Goal: Task Accomplishment & Management: Use online tool/utility

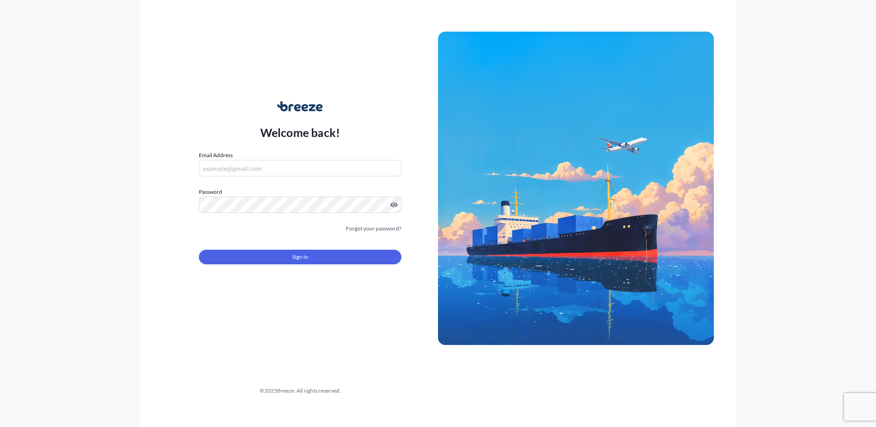
type input "[PERSON_NAME][EMAIL_ADDRESS][PERSON_NAME][DOMAIN_NAME]"
click at [246, 254] on button "Sign In" at bounding box center [300, 257] width 203 height 15
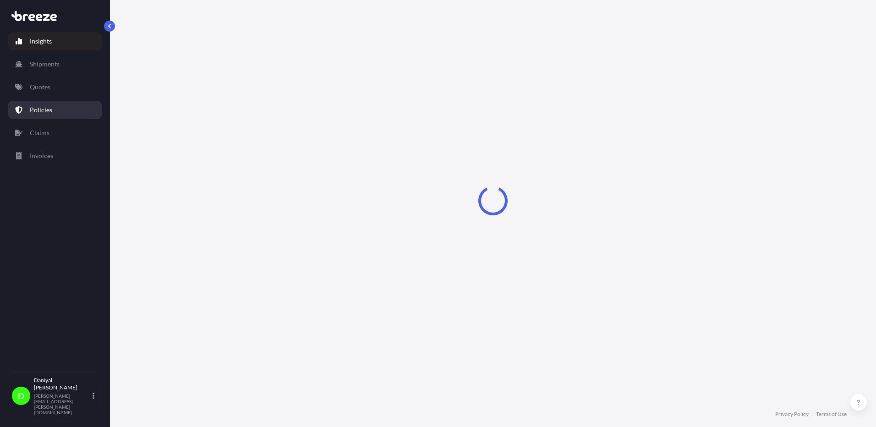
select select "2025"
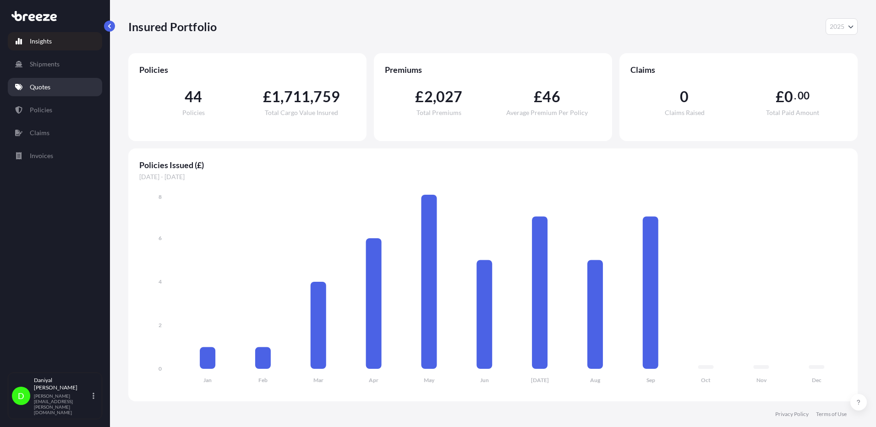
click at [41, 89] on p "Quotes" at bounding box center [40, 86] width 21 height 9
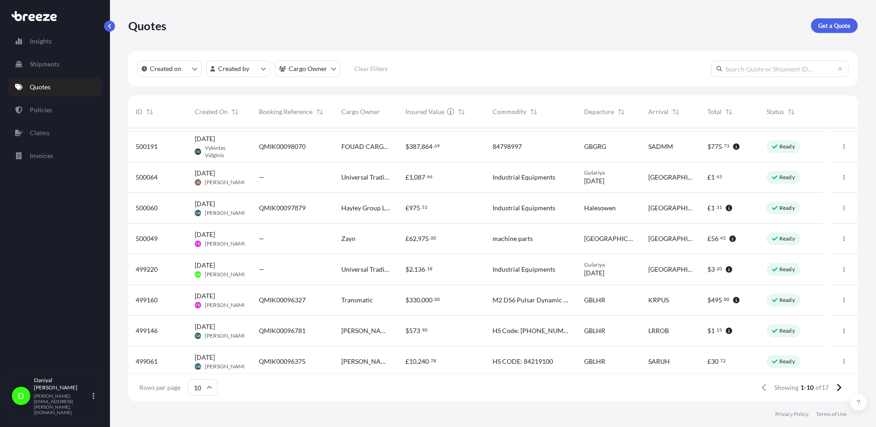
scroll to position [62, 0]
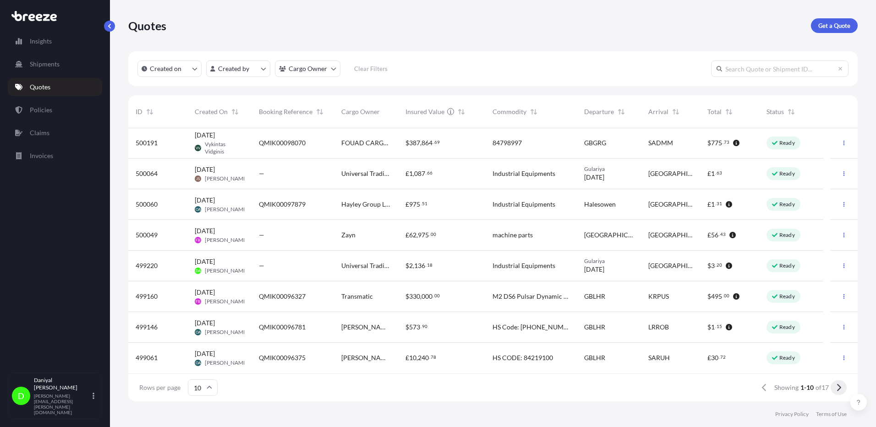
click at [841, 387] on icon at bounding box center [839, 387] width 4 height 7
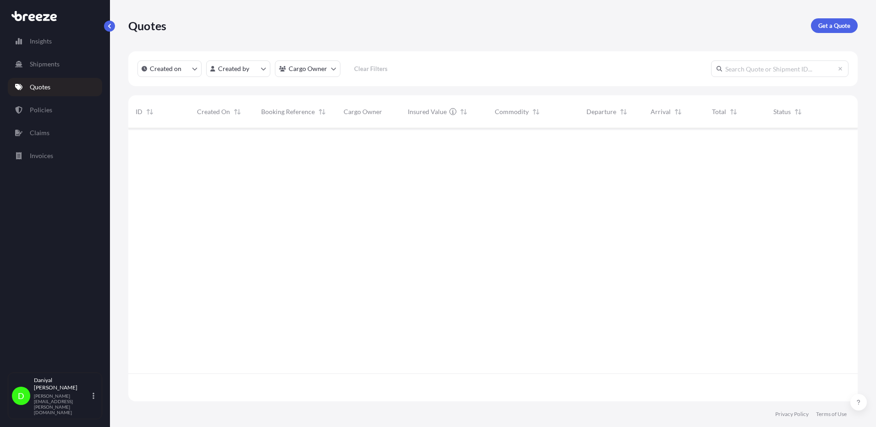
scroll to position [0, 0]
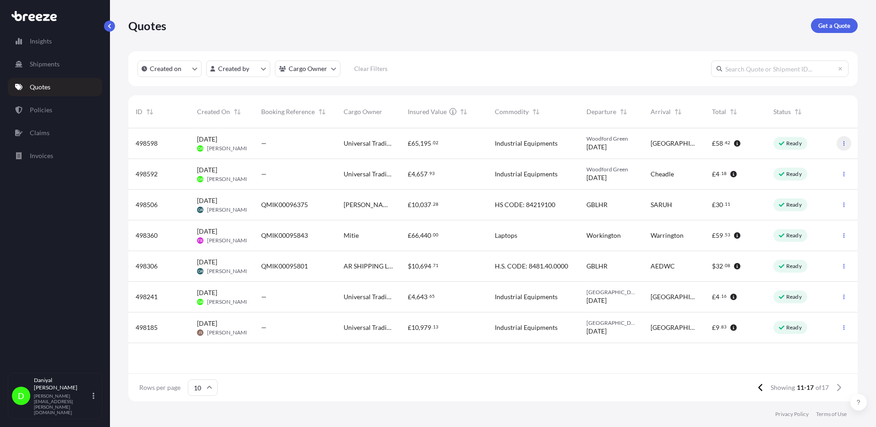
click at [843, 142] on icon "button" at bounding box center [843, 143] width 5 height 5
click at [821, 155] on link "Duplicate quote" at bounding box center [803, 161] width 70 height 15
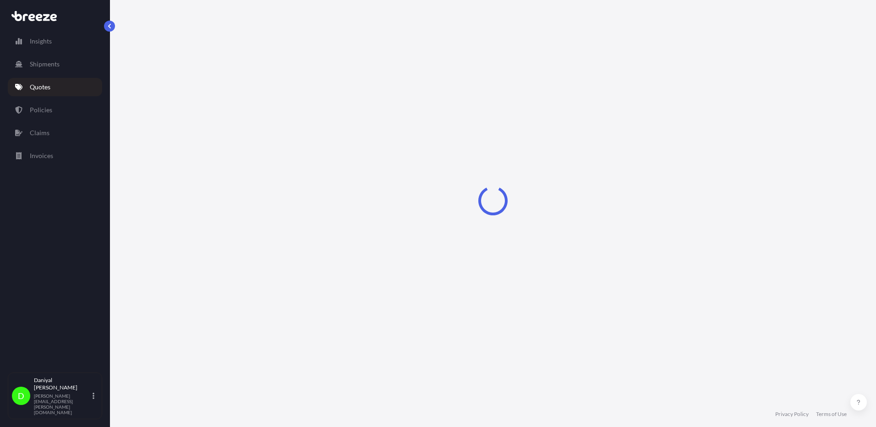
select select "Road"
select select "1"
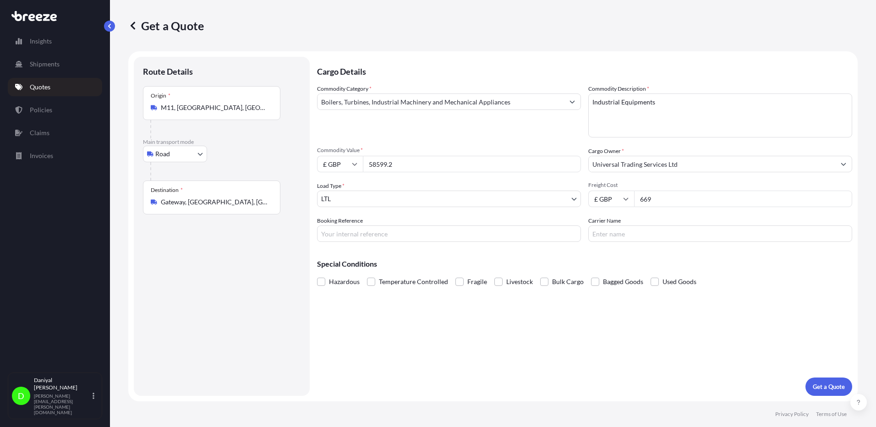
drag, startPoint x: 396, startPoint y: 167, endPoint x: 181, endPoint y: 149, distance: 216.5
click at [186, 151] on form "Route Details Place of loading Road Road Rail Origin * [GEOGRAPHIC_DATA], [GEOG…" at bounding box center [492, 226] width 729 height 350
type input "21000"
drag, startPoint x: 708, startPoint y: 202, endPoint x: 596, endPoint y: 218, distance: 113.5
click at [597, 218] on div "Commodity Category * Boilers, Turbines, Industrial Machinery and Mechanical App…" at bounding box center [584, 163] width 535 height 158
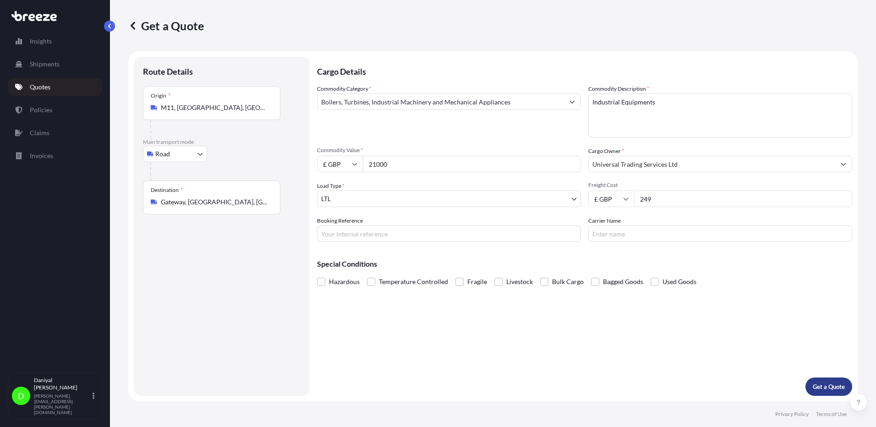
type input "249"
click at [824, 387] on p "Get a Quote" at bounding box center [829, 386] width 32 height 9
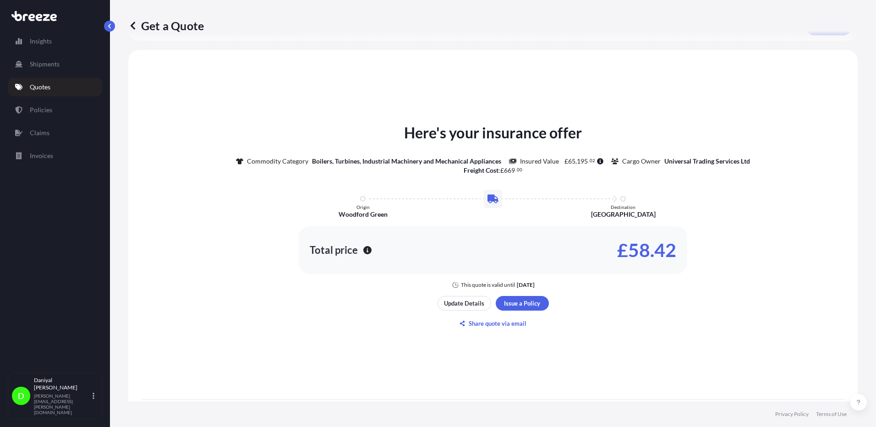
scroll to position [416, 0]
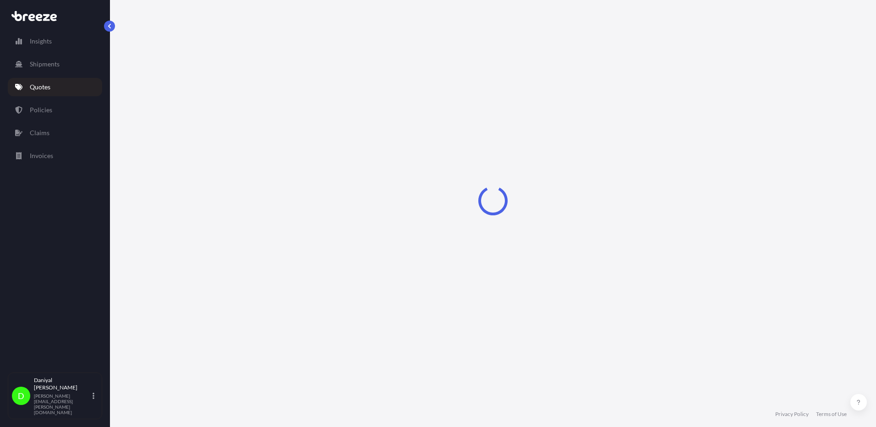
select select "Road"
select select "1"
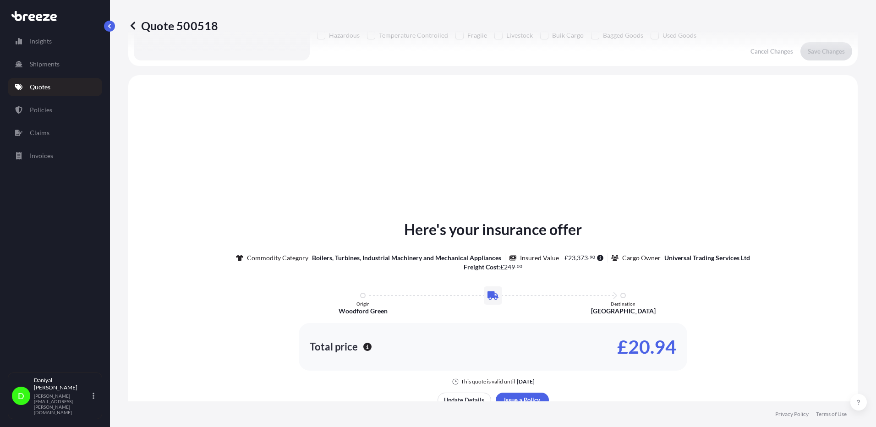
scroll to position [276, 0]
